Goal: Find contact information: Find contact information

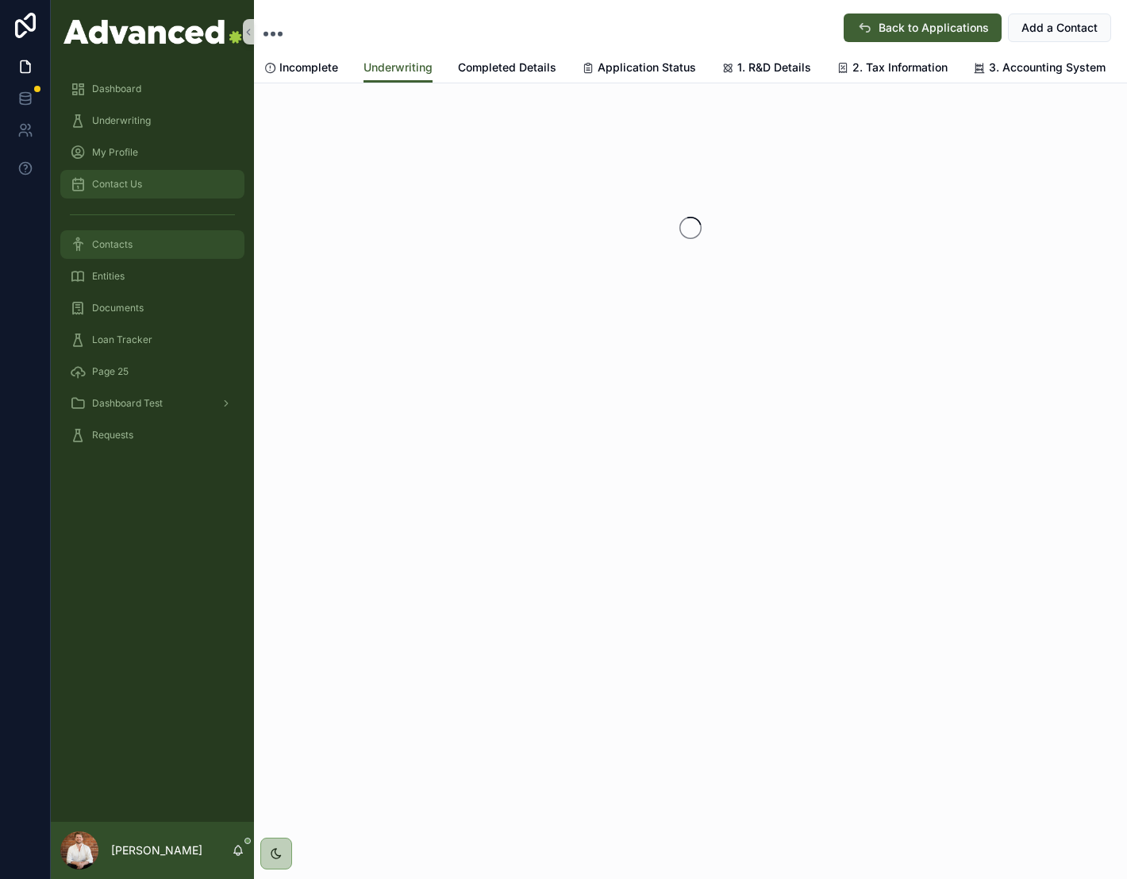
drag, startPoint x: 133, startPoint y: 233, endPoint x: 133, endPoint y: 194, distance: 39.7
click at [133, 233] on div "Contacts" at bounding box center [152, 244] width 165 height 25
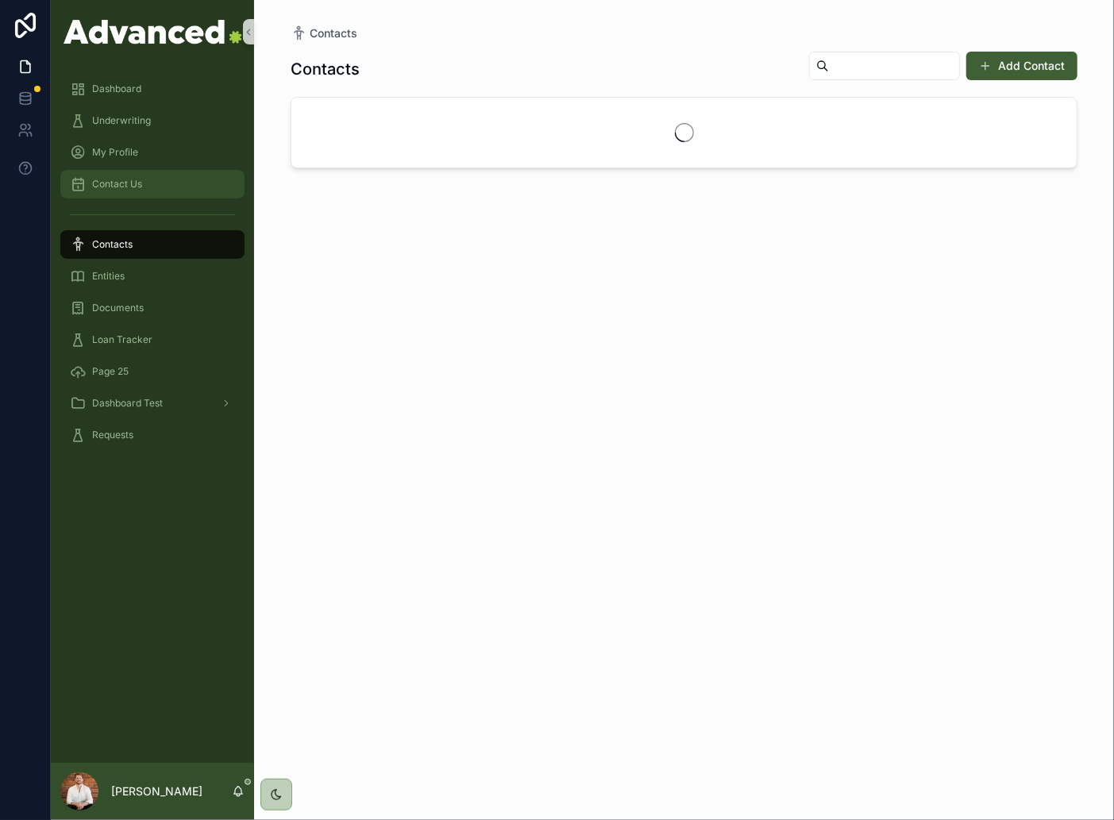
click at [130, 187] on span "Contact Us" at bounding box center [117, 184] width 50 height 13
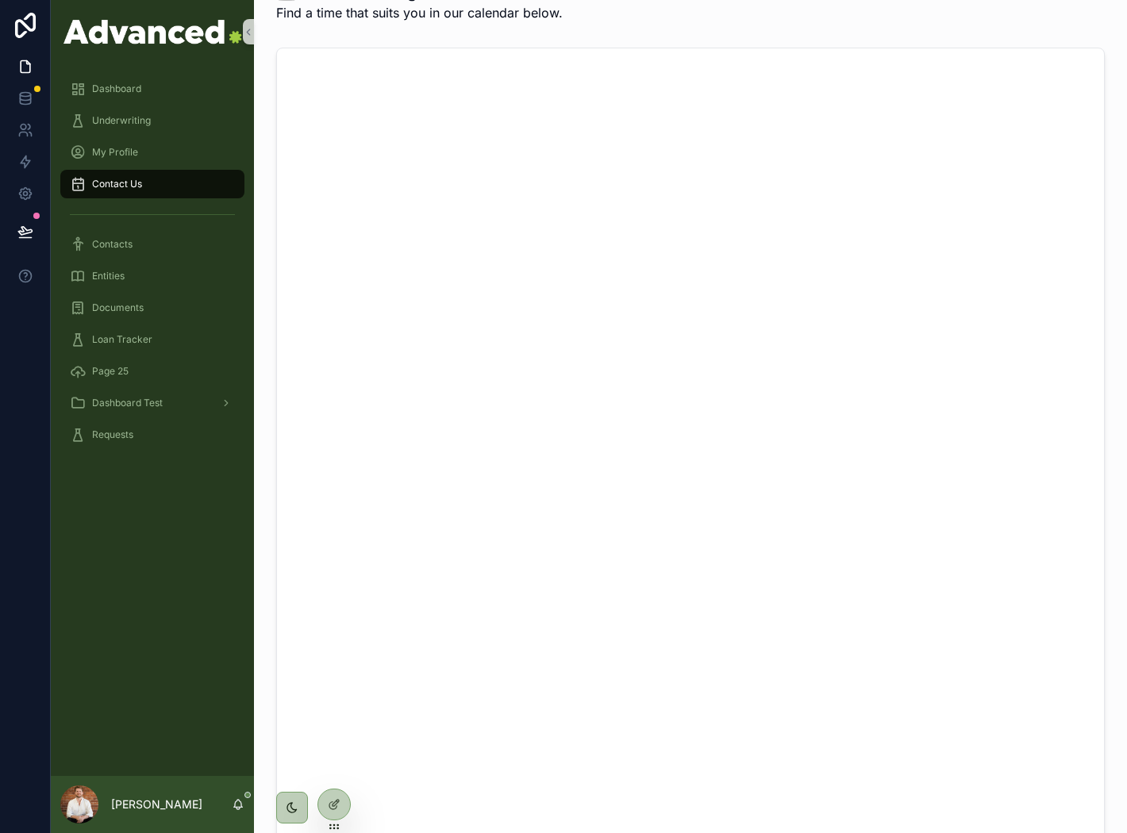
scroll to position [705, 0]
click at [336, 806] on icon at bounding box center [334, 805] width 13 height 13
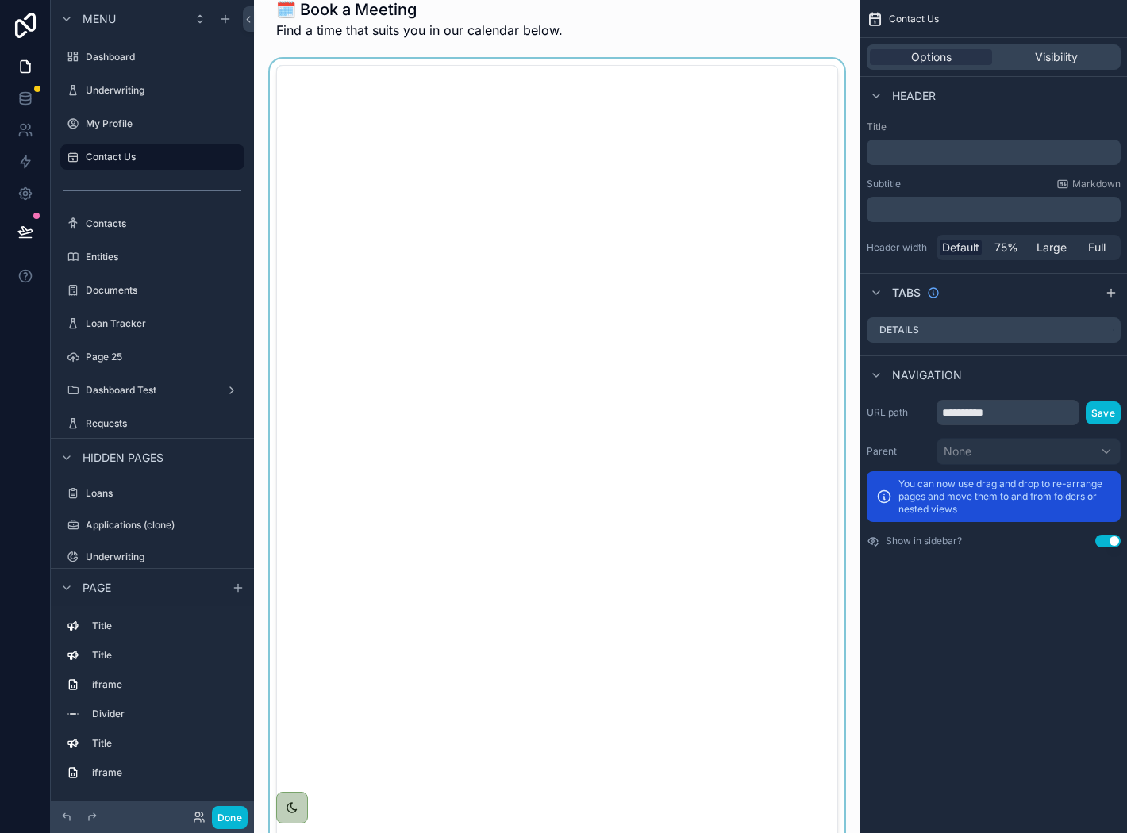
click at [600, 254] on div "scrollable content" at bounding box center [557, 483] width 581 height 848
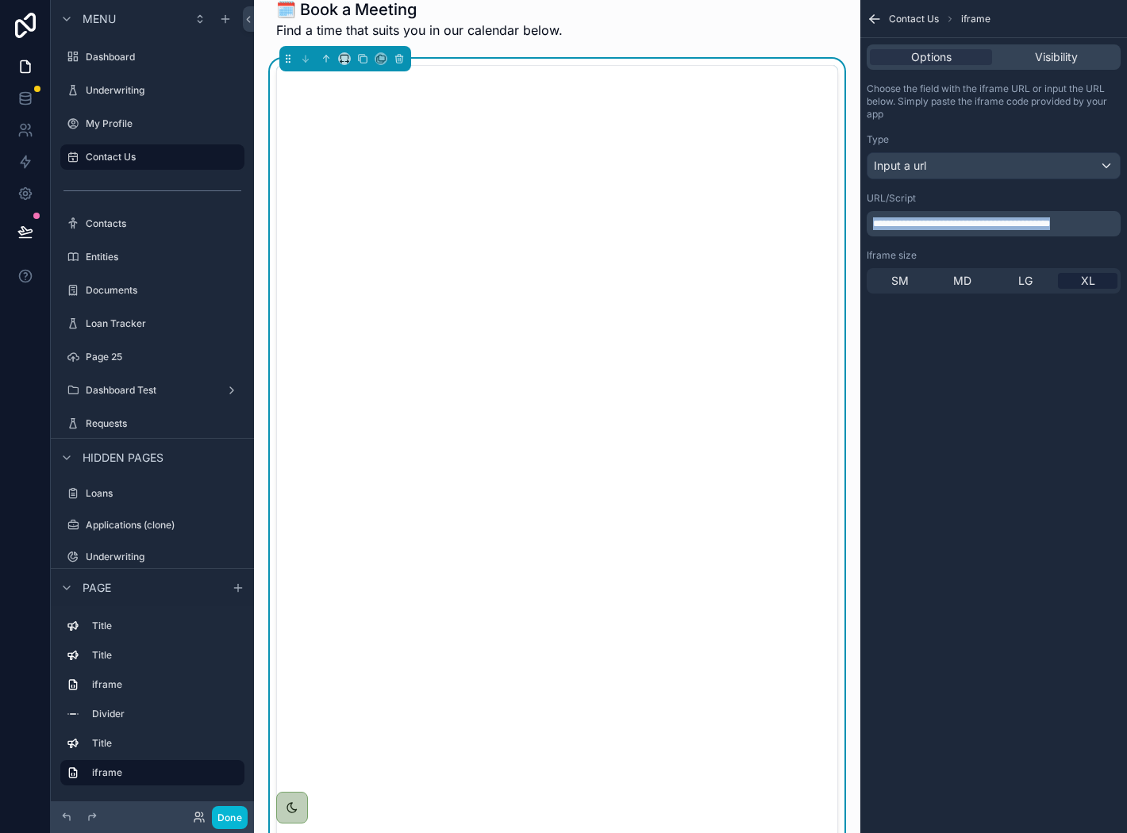
drag, startPoint x: 1099, startPoint y: 223, endPoint x: 868, endPoint y: 224, distance: 231.0
click at [868, 224] on div "**********" at bounding box center [994, 223] width 254 height 25
click at [225, 815] on button "Done" at bounding box center [230, 817] width 36 height 23
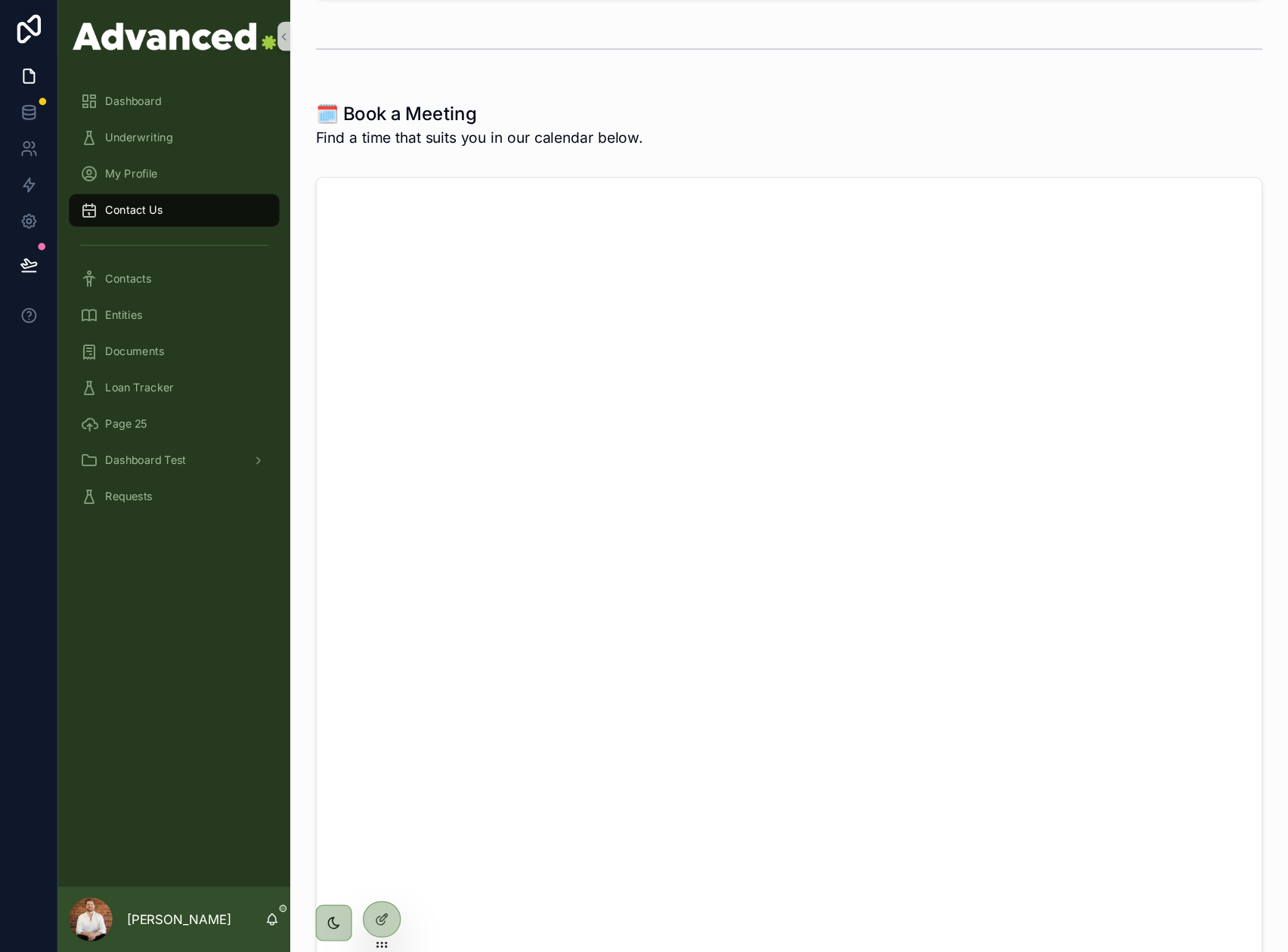
scroll to position [587, 0]
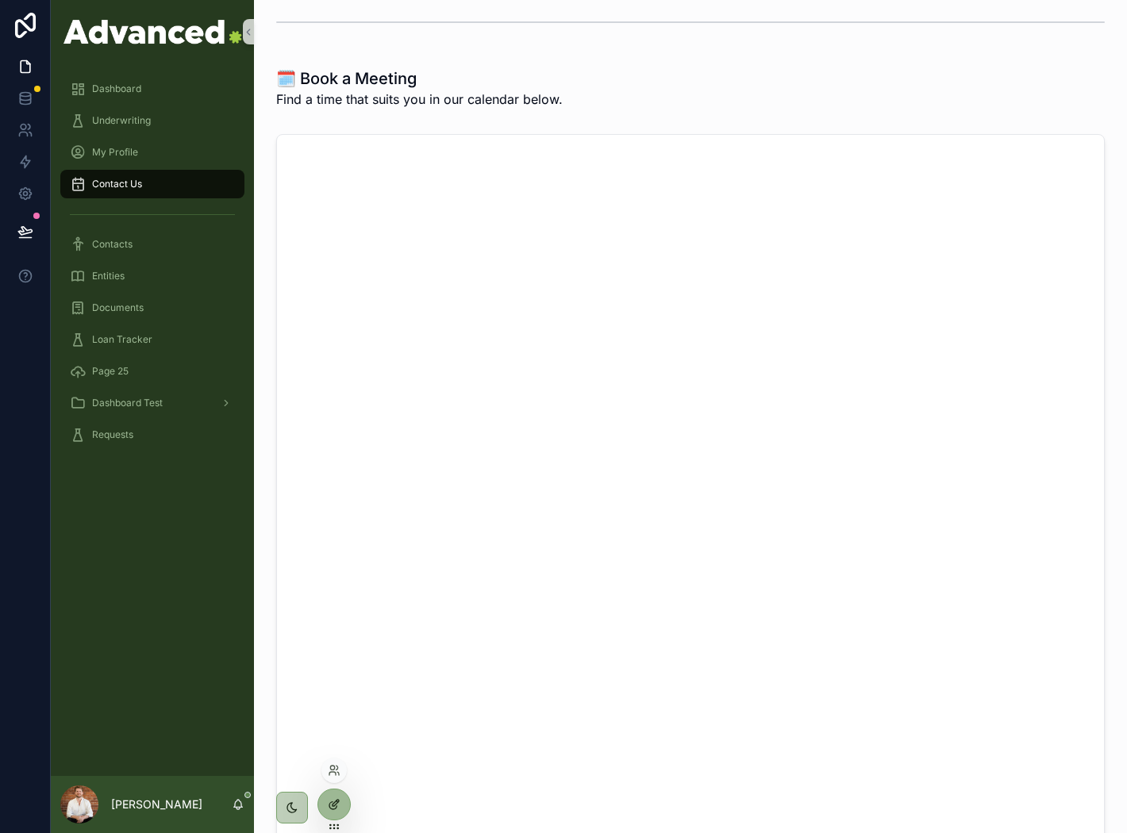
click at [329, 803] on icon at bounding box center [332, 805] width 7 height 7
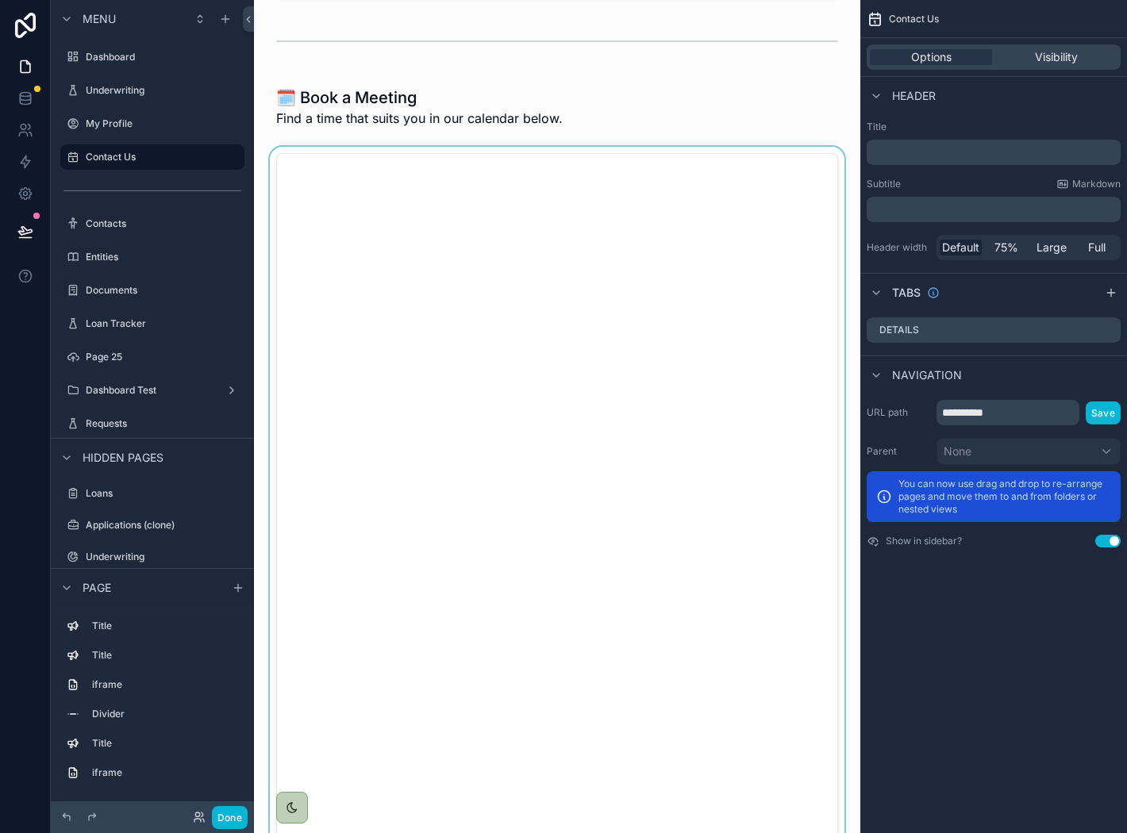
click at [613, 362] on div "scrollable content" at bounding box center [557, 571] width 581 height 848
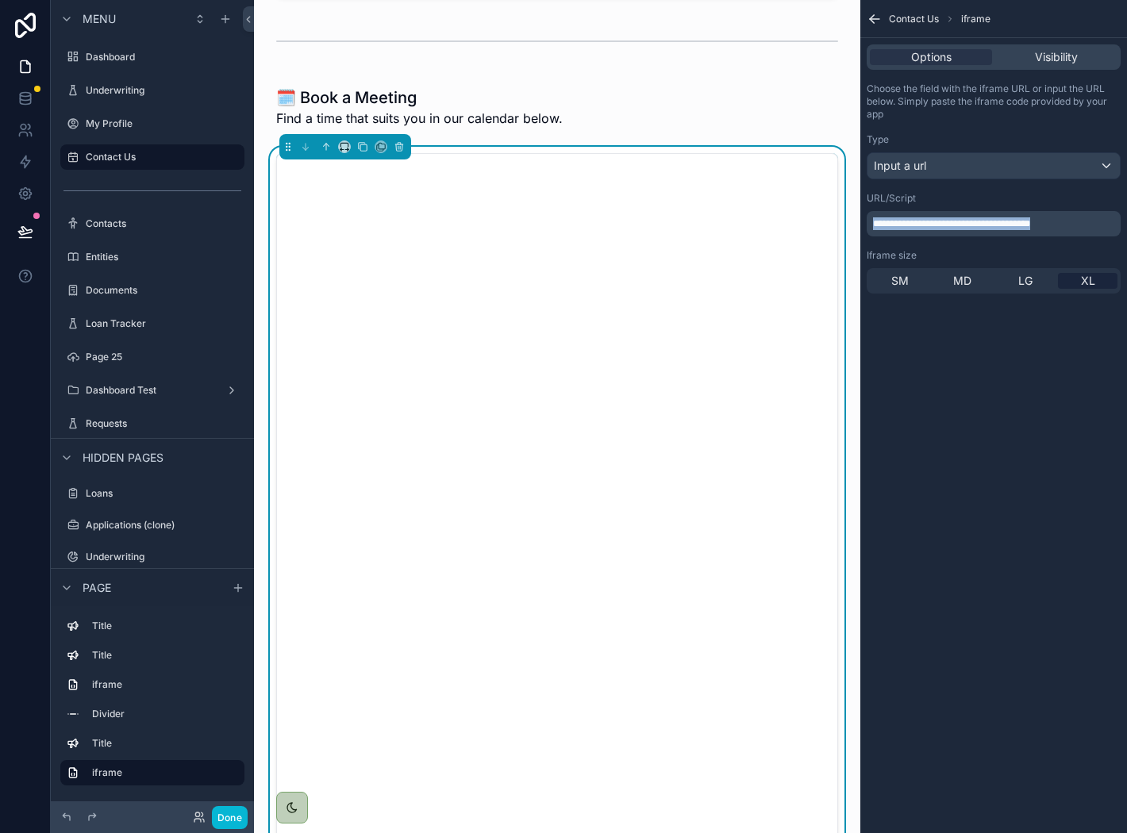
drag, startPoint x: 1100, startPoint y: 219, endPoint x: 831, endPoint y: 219, distance: 269.1
click at [831, 219] on div "Dashboard Underwriting My Profile Contact Us Contacts Entities Documents Loan T…" at bounding box center [690, 416] width 873 height 833
click at [241, 807] on button "Done" at bounding box center [230, 817] width 36 height 23
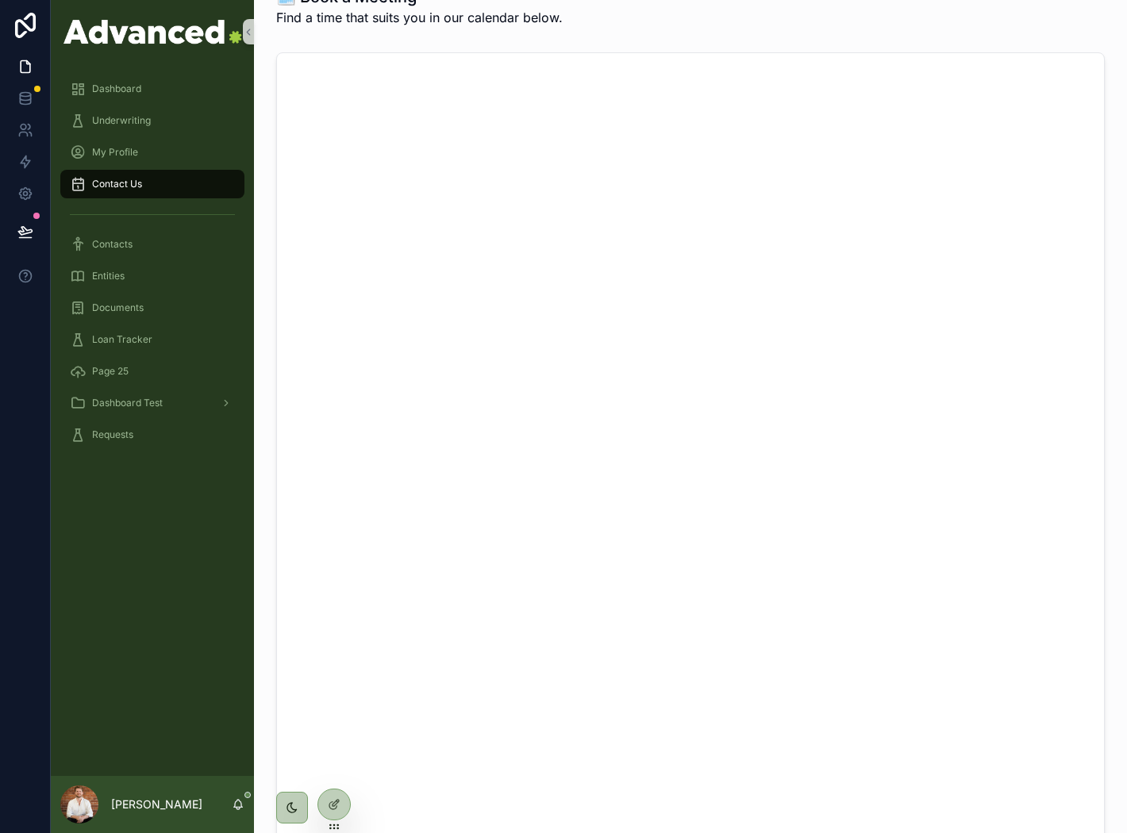
scroll to position [621, 0]
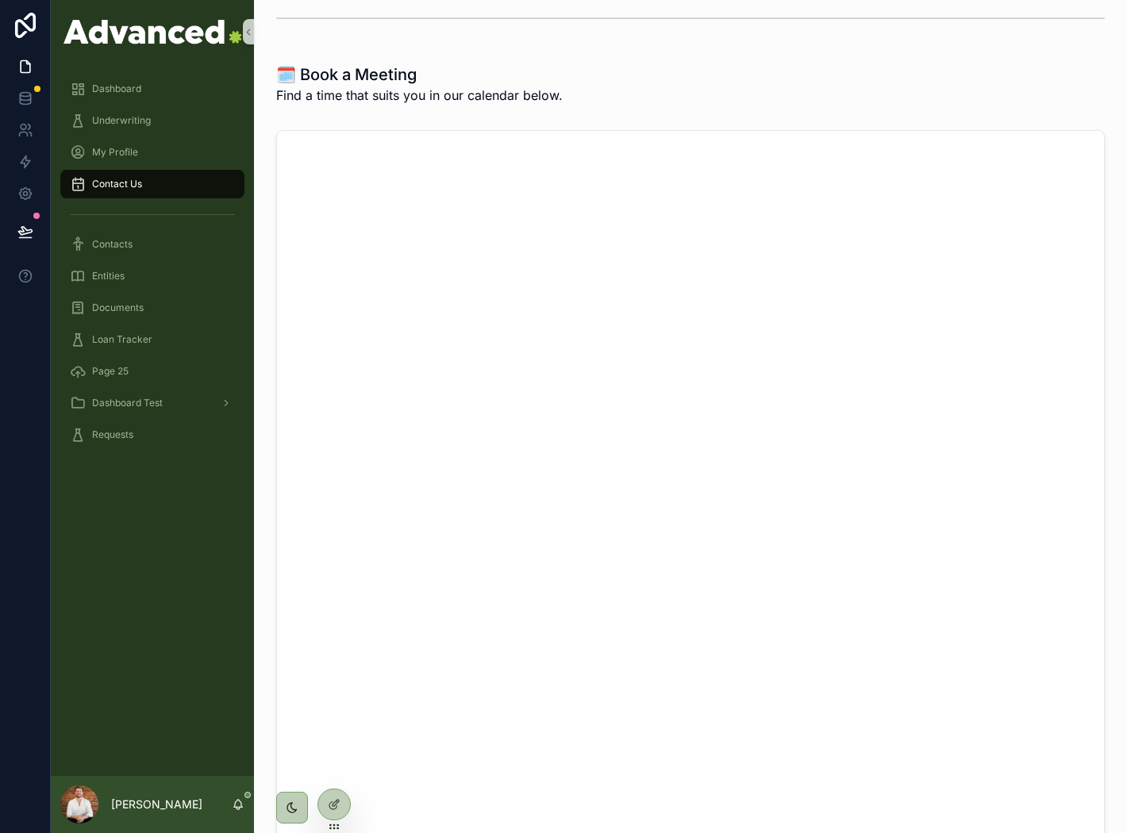
click at [704, 44] on div "👉 Contact Us Please provide feedback or suggestions, otherwise use the calendar…" at bounding box center [690, 226] width 873 height 1694
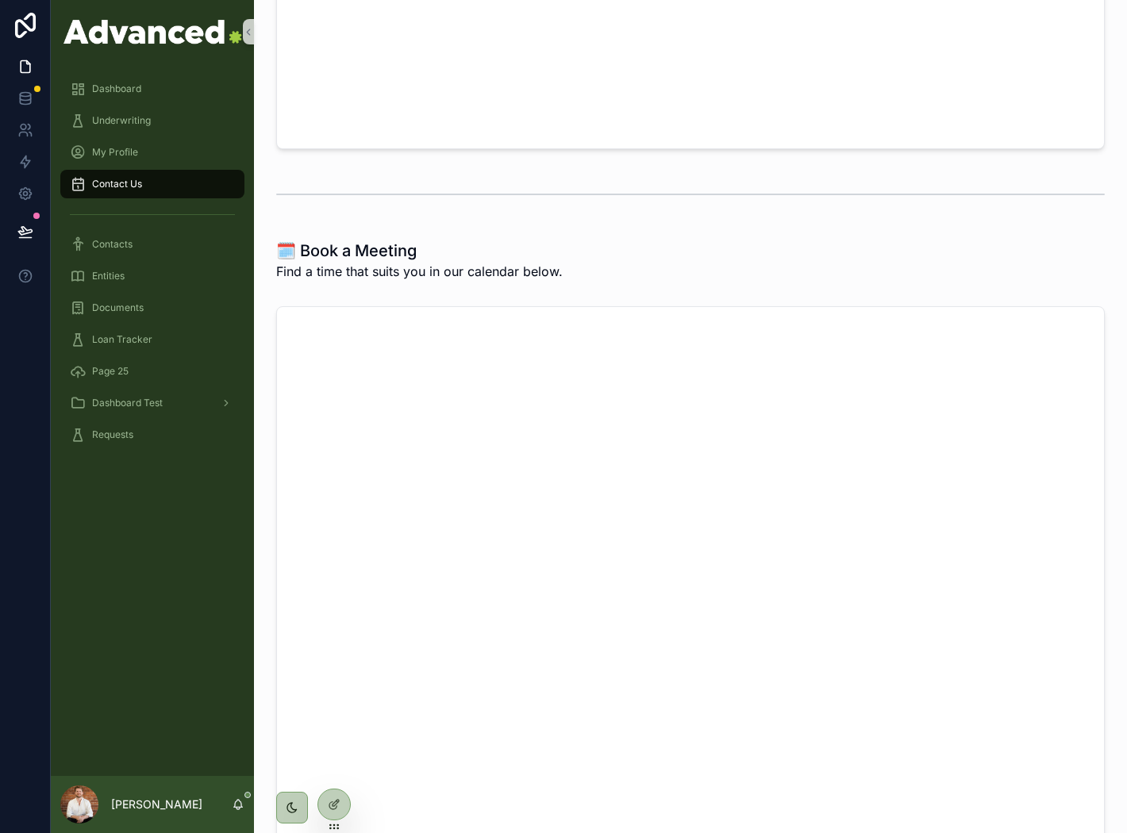
scroll to position [3, 0]
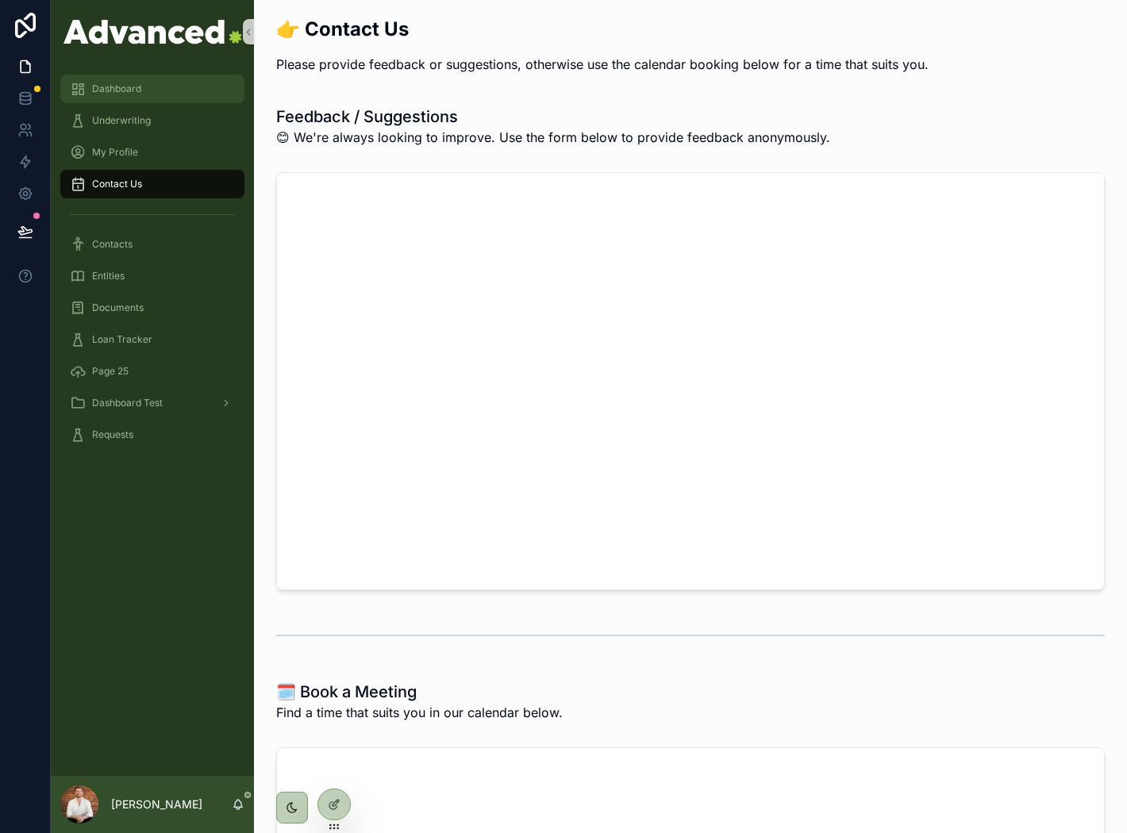
click at [157, 95] on div "Dashboard" at bounding box center [152, 88] width 165 height 25
